Goal: Information Seeking & Learning: Find specific fact

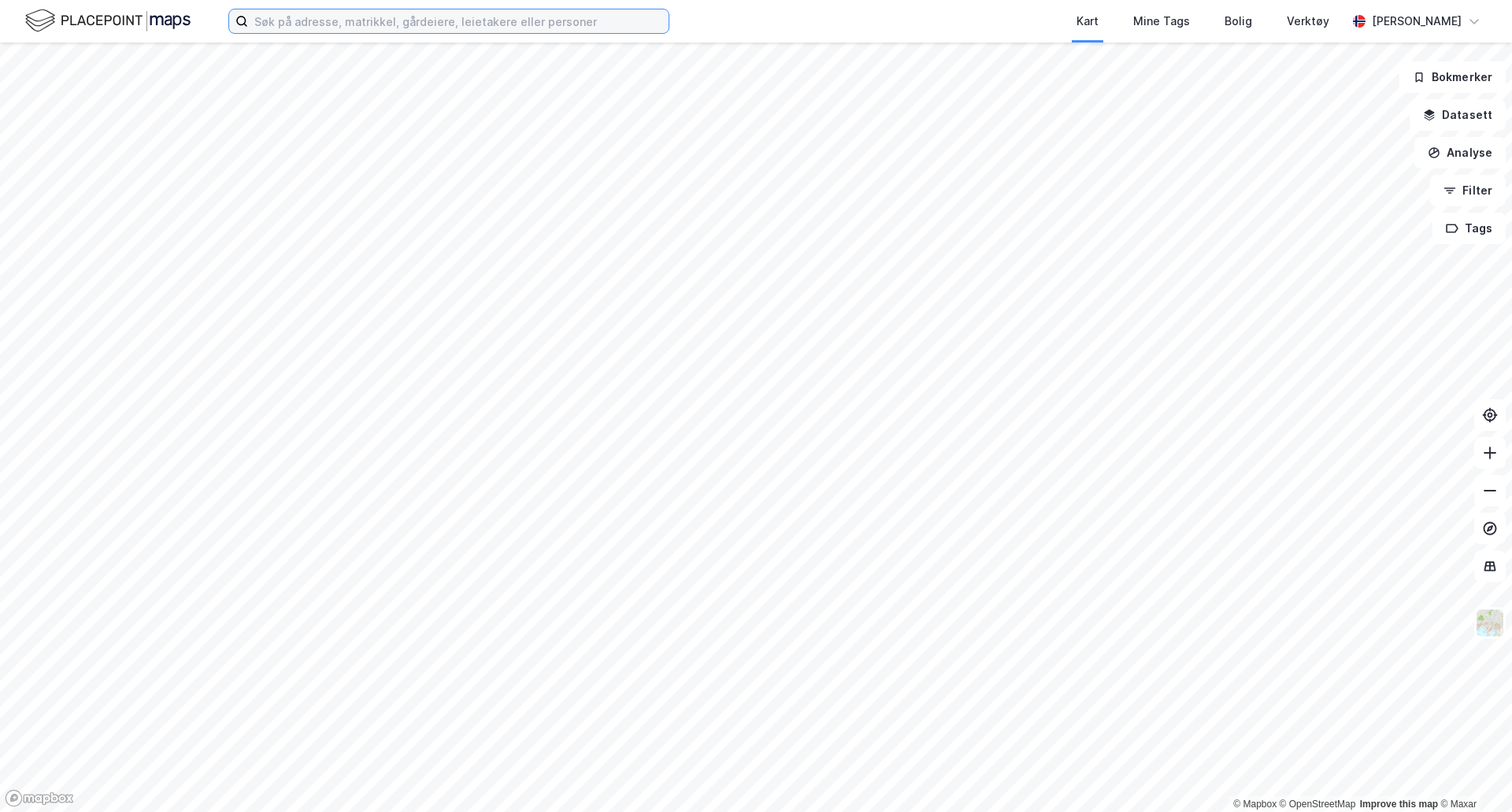
click at [381, 20] on input at bounding box center [458, 21] width 420 height 24
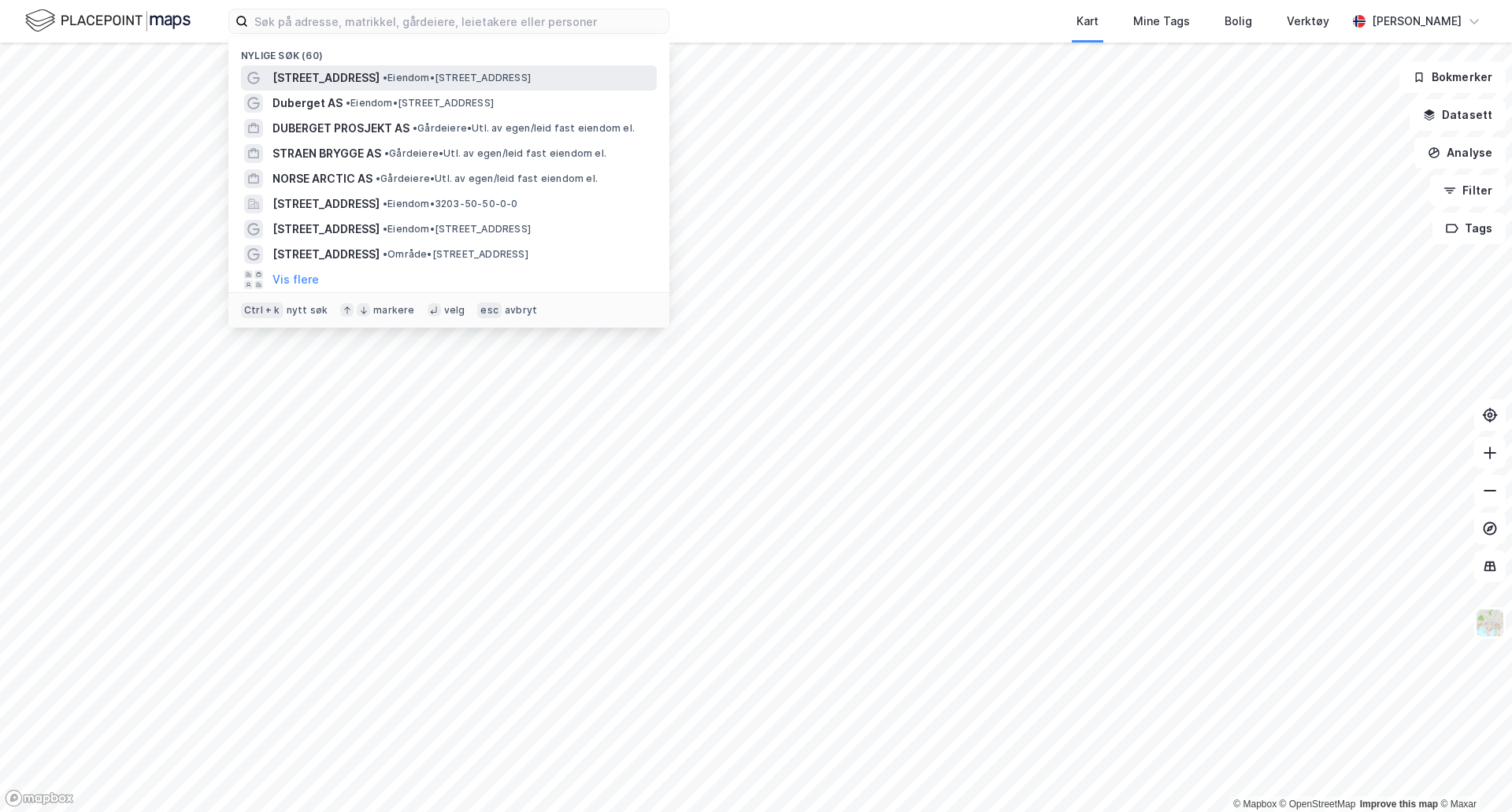
click at [326, 74] on span "[STREET_ADDRESS]" at bounding box center [325, 77] width 107 height 19
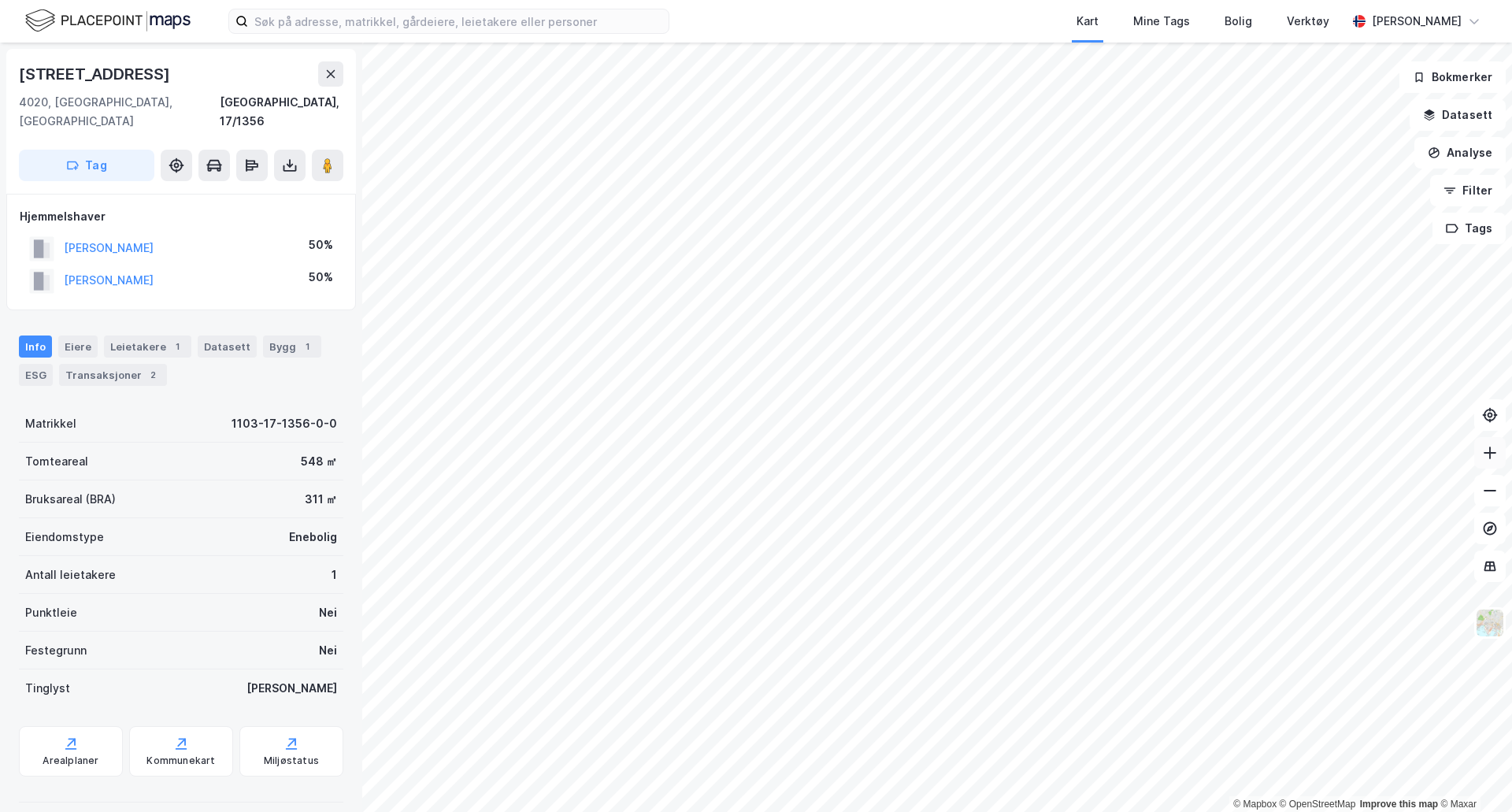
click at [1493, 465] on button at bounding box center [1491, 453] width 32 height 32
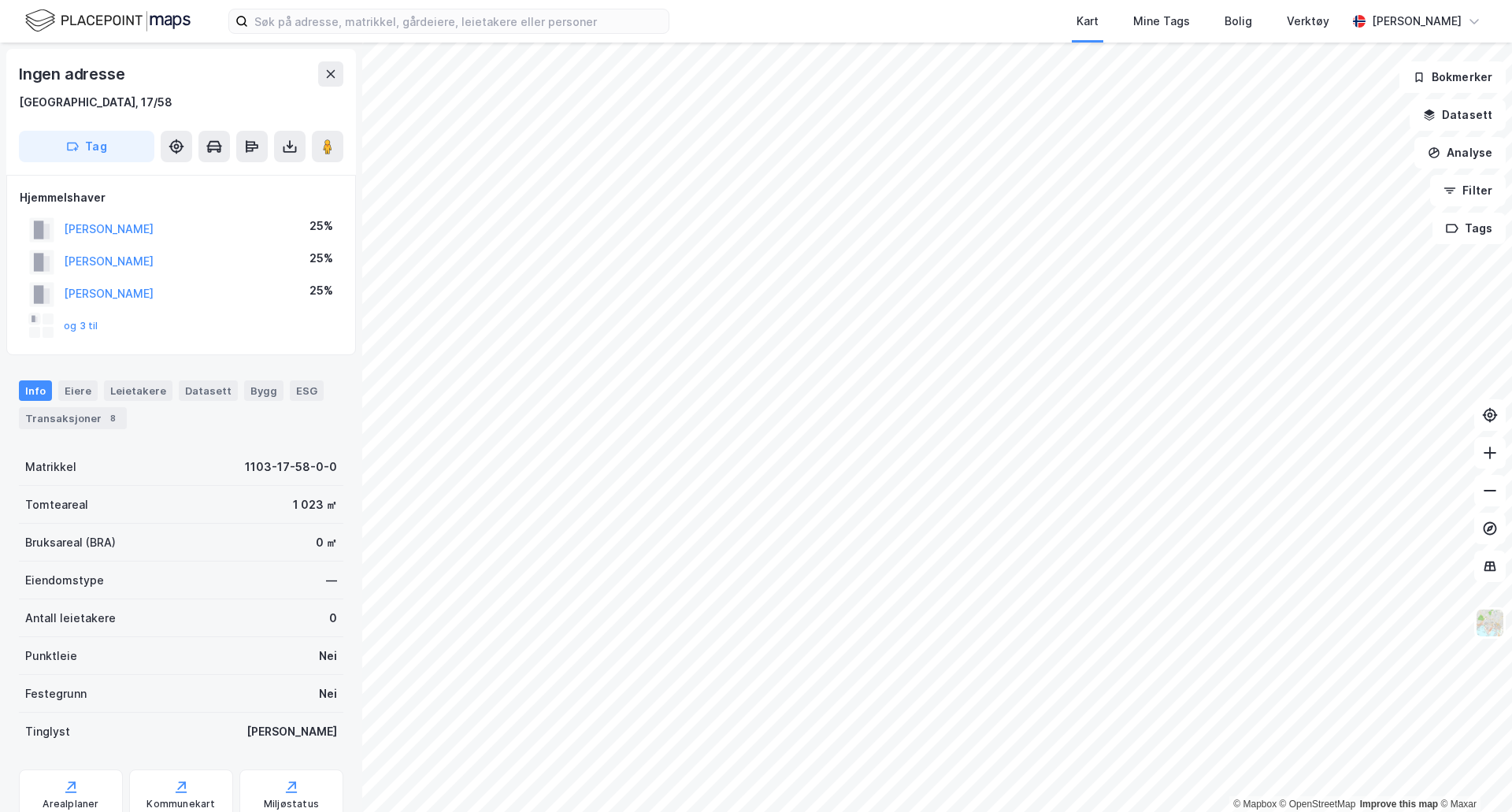
click at [86, 334] on div "og 3 til" at bounding box center [64, 326] width 69 height 25
click at [85, 332] on div "og 3 til" at bounding box center [64, 326] width 69 height 25
click at [0, 0] on button "og 3 til" at bounding box center [0, 0] width 0 height 0
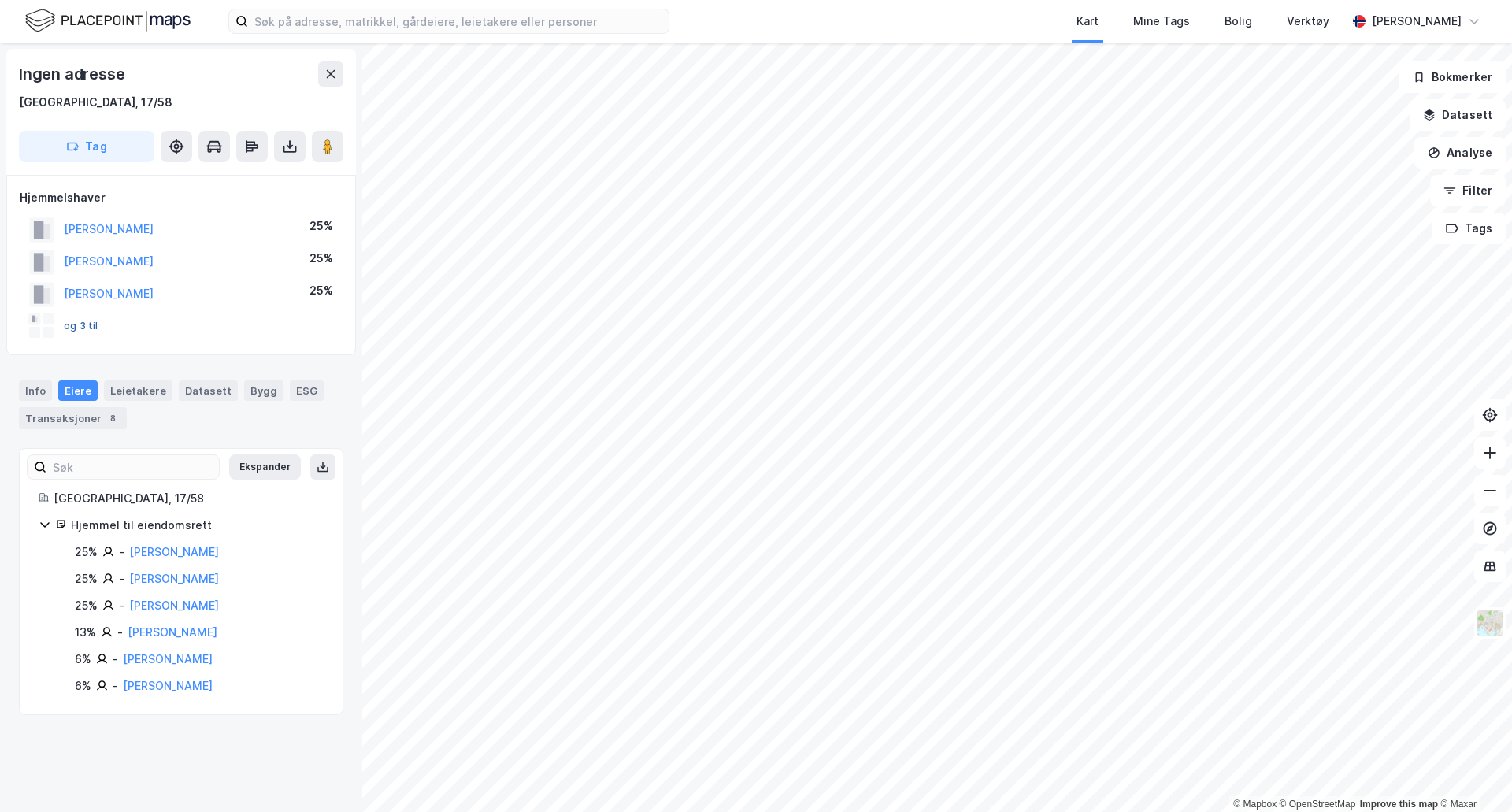
click at [0, 0] on button "og 3 til" at bounding box center [0, 0] width 0 height 0
